Goal: Transaction & Acquisition: Purchase product/service

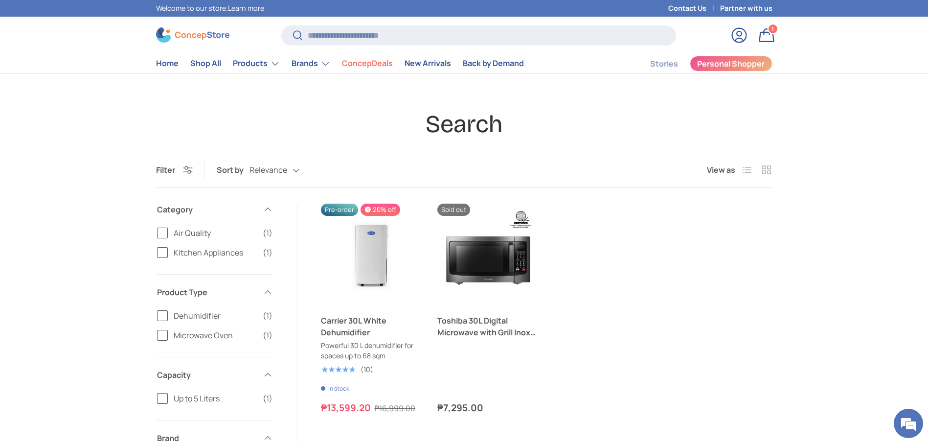
click at [358, 330] on link "Carrier 30L White Dehumidifier" at bounding box center [371, 326] width 101 height 23
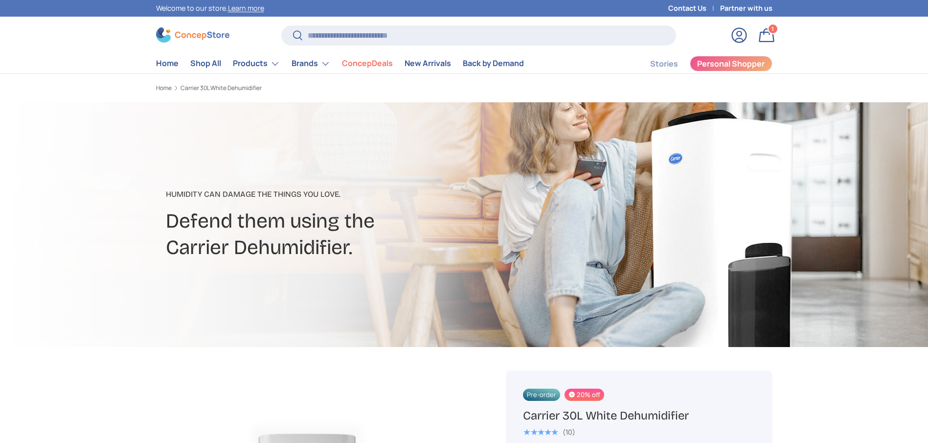
click at [604, 414] on h1 "Carrier 30L White Dehumidifier" at bounding box center [639, 415] width 232 height 15
copy div "Carrier 30L White Dehumidifier"
